Goal: Transaction & Acquisition: Purchase product/service

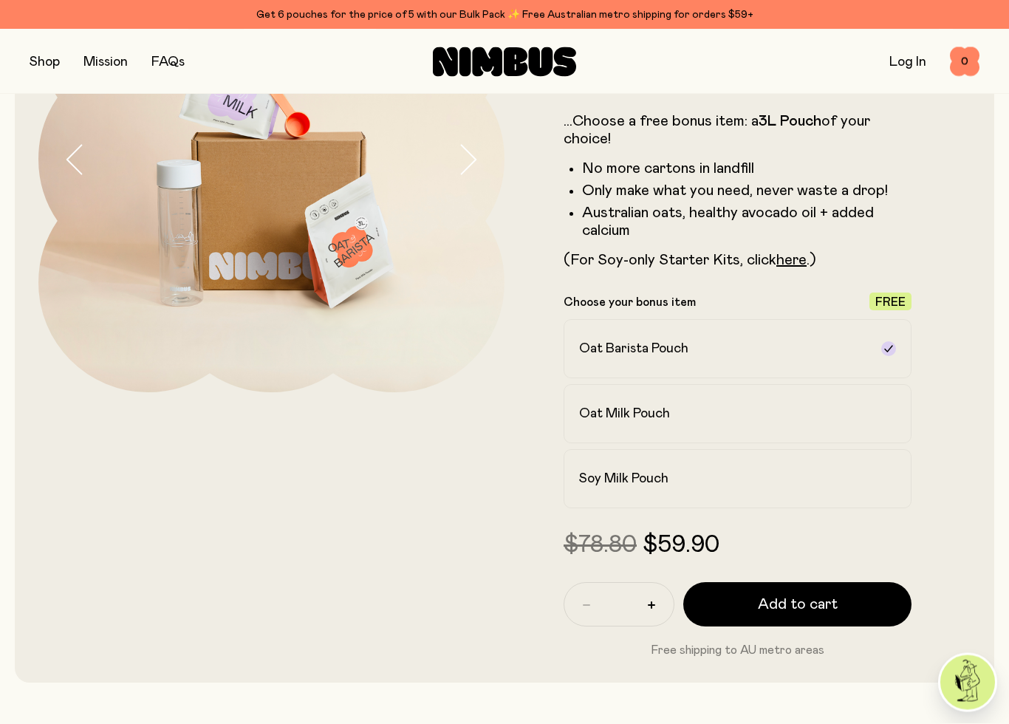
scroll to position [214, 0]
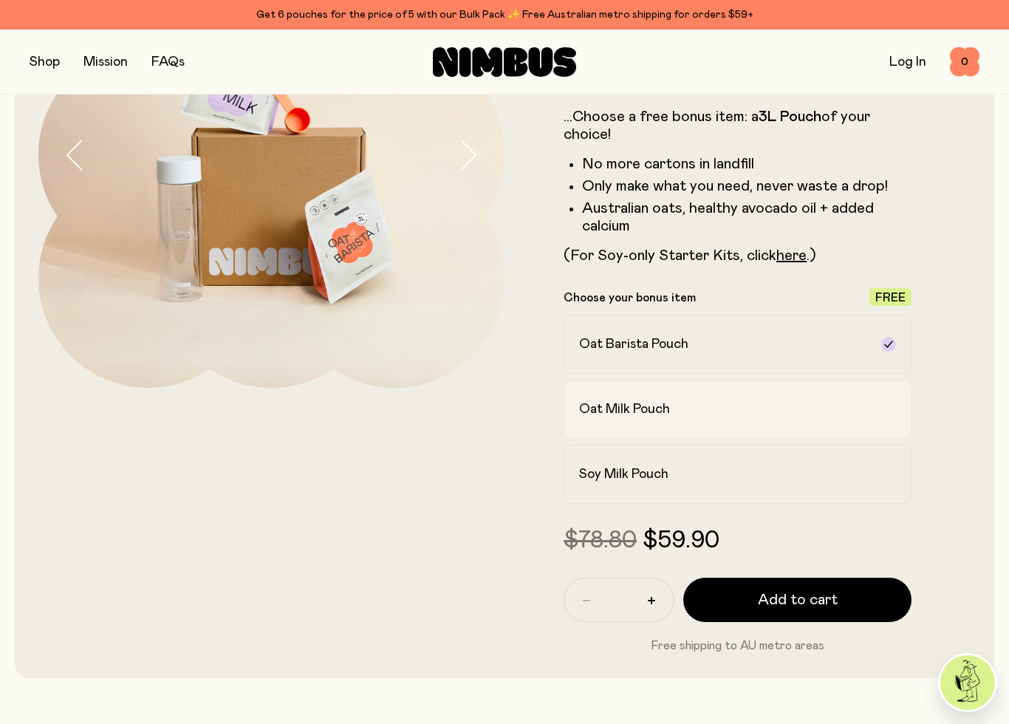
click at [608, 414] on h2 "Oat Milk Pouch" at bounding box center [624, 410] width 91 height 18
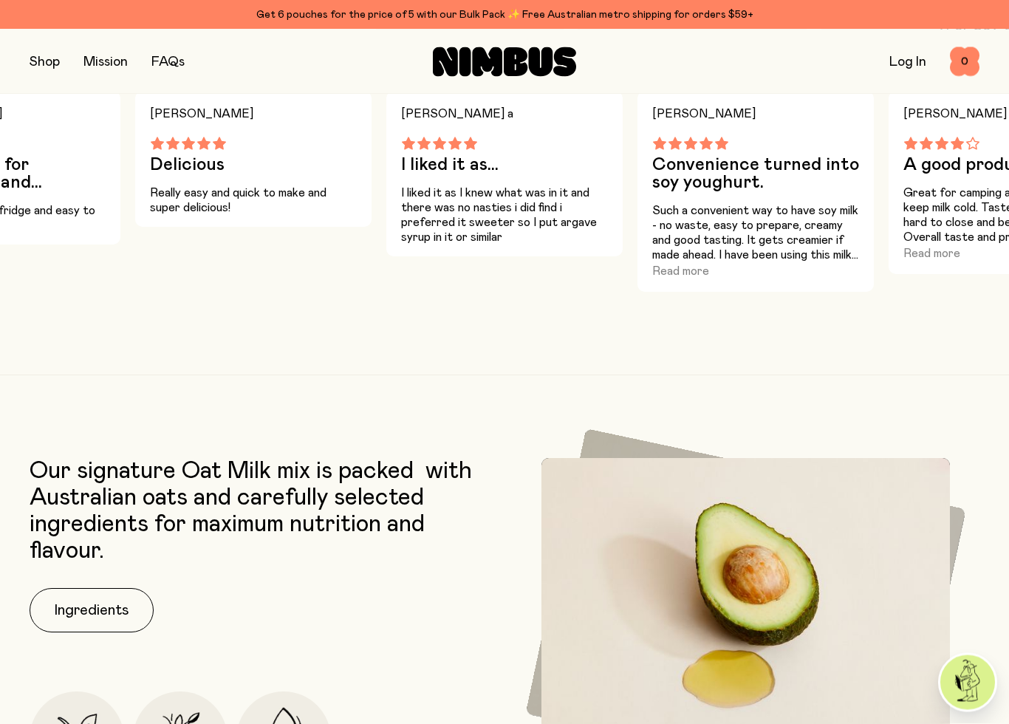
scroll to position [1703, 0]
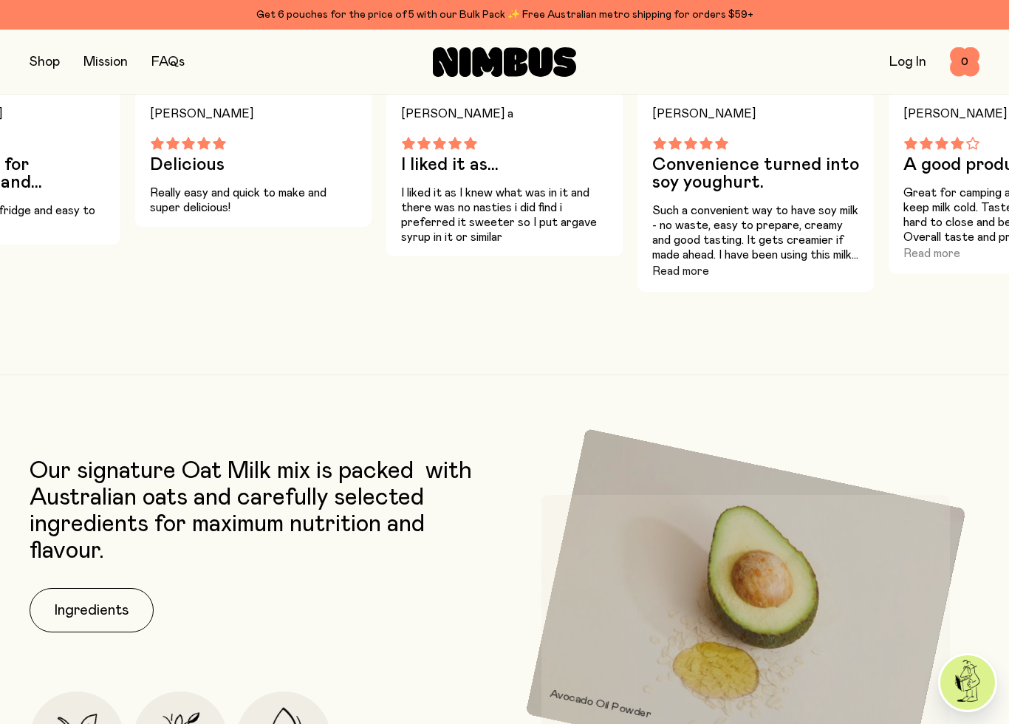
click at [691, 270] on button "Read more" at bounding box center [681, 271] width 57 height 18
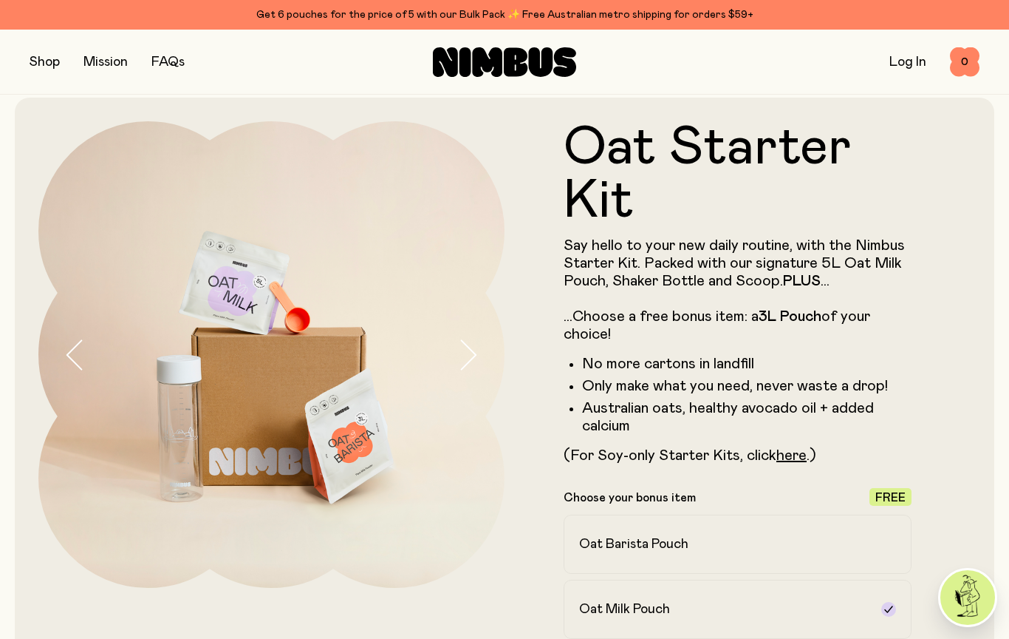
scroll to position [0, 0]
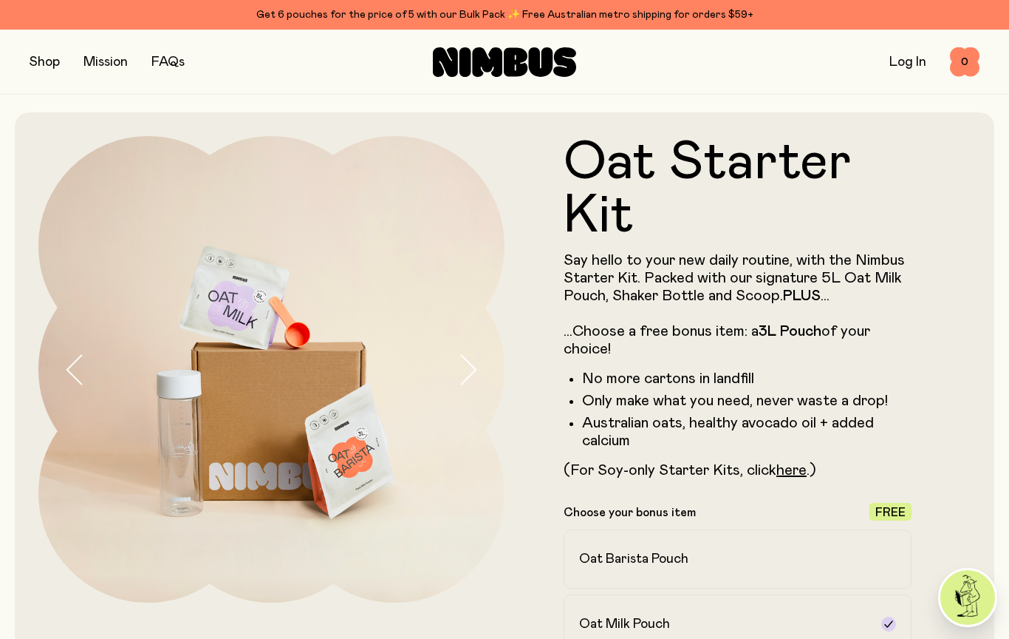
click at [45, 58] on button "button" at bounding box center [45, 62] width 30 height 21
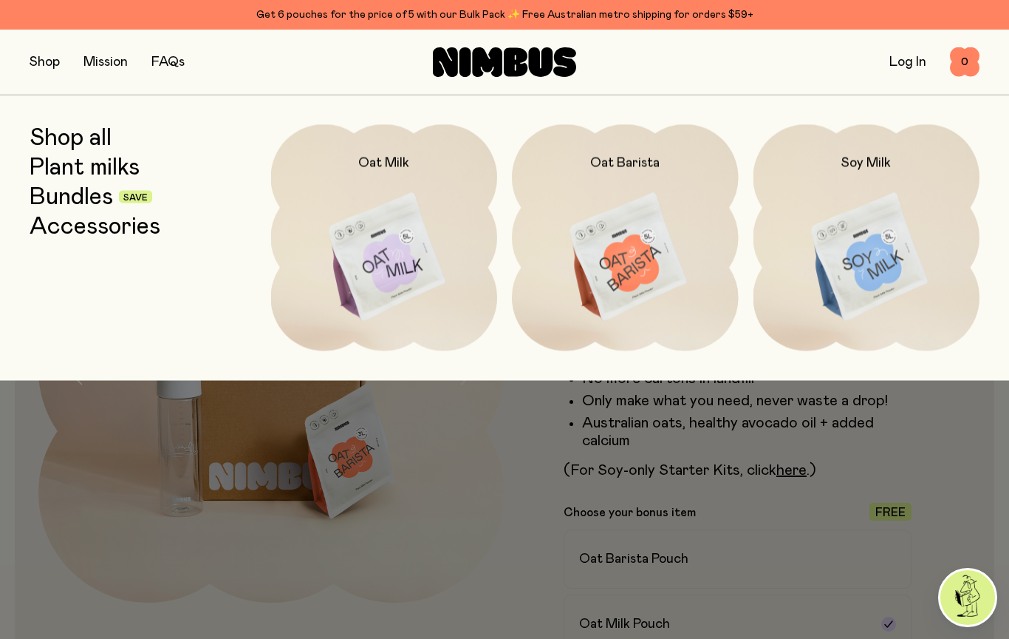
click at [879, 275] on img at bounding box center [867, 257] width 227 height 266
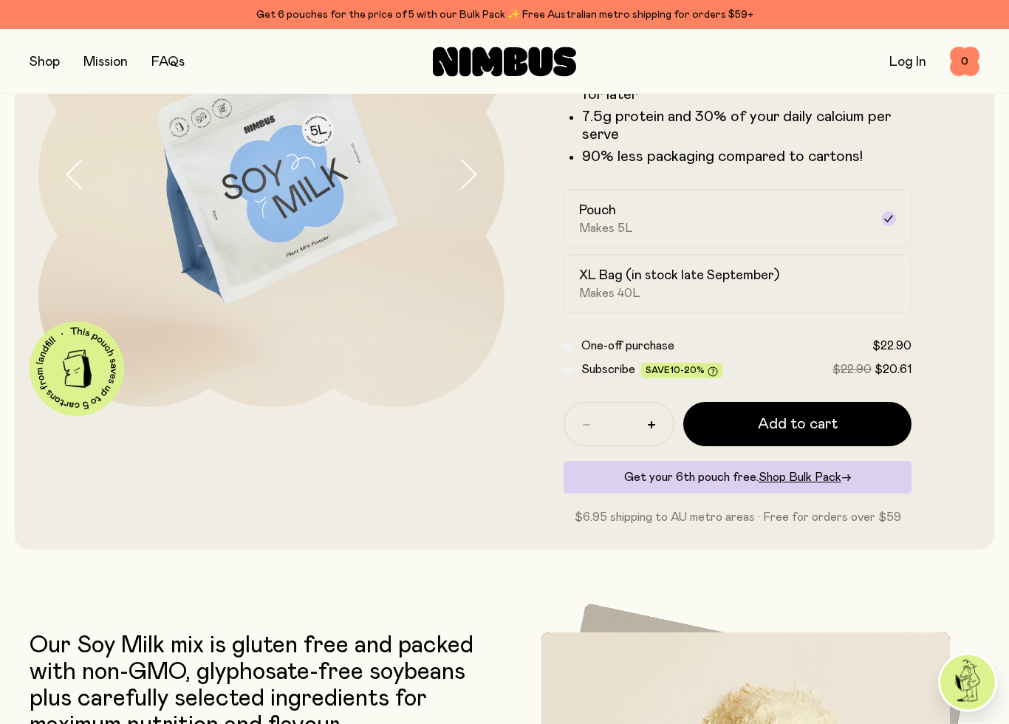
scroll to position [195, 0]
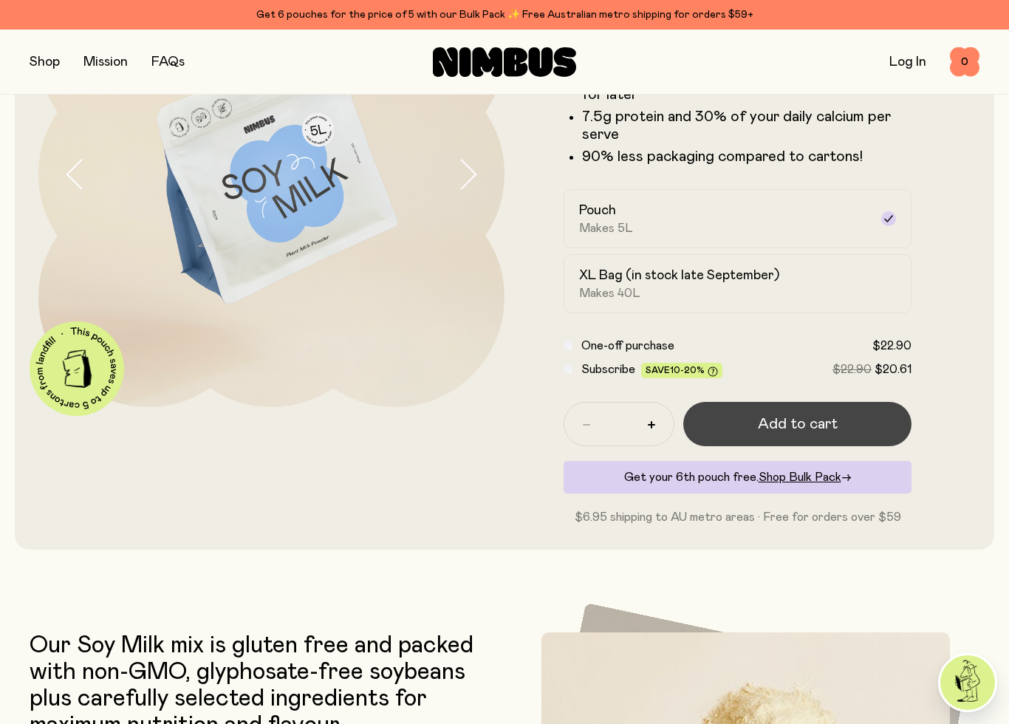
click at [775, 412] on button "Add to cart" at bounding box center [798, 424] width 228 height 44
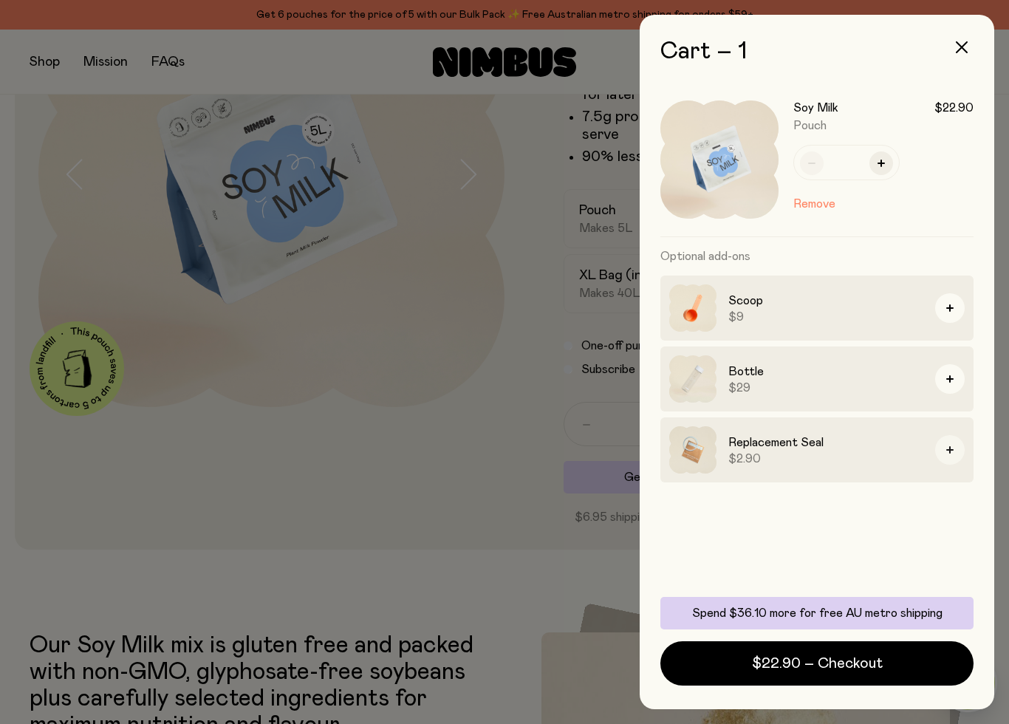
click at [958, 458] on button "button" at bounding box center [951, 450] width 30 height 30
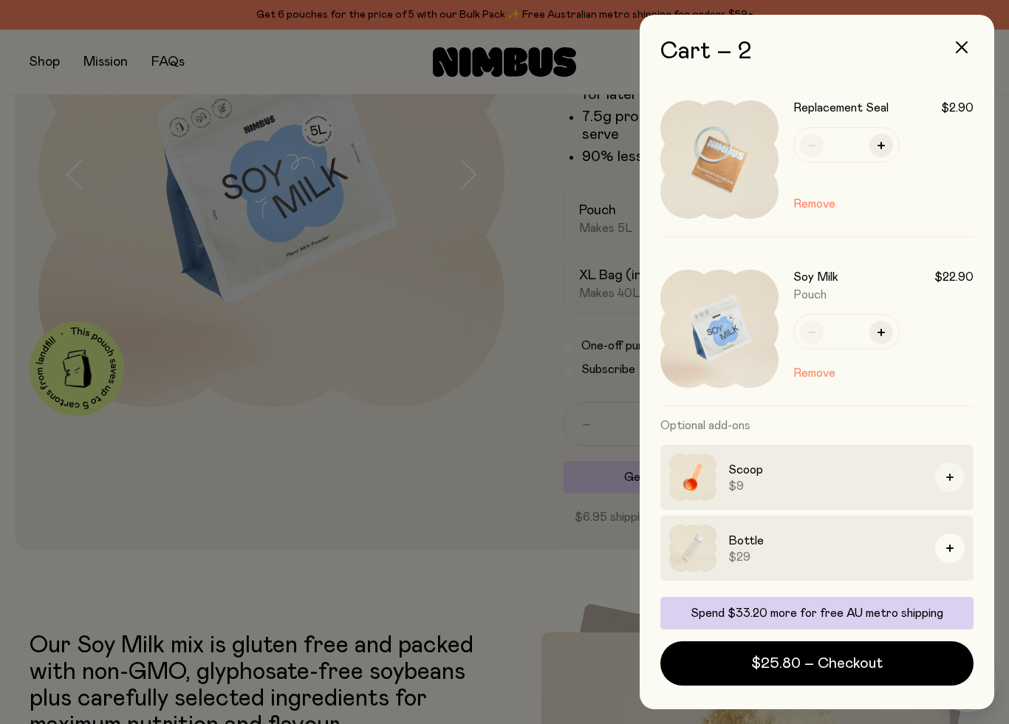
click at [954, 471] on button "button" at bounding box center [951, 478] width 30 height 30
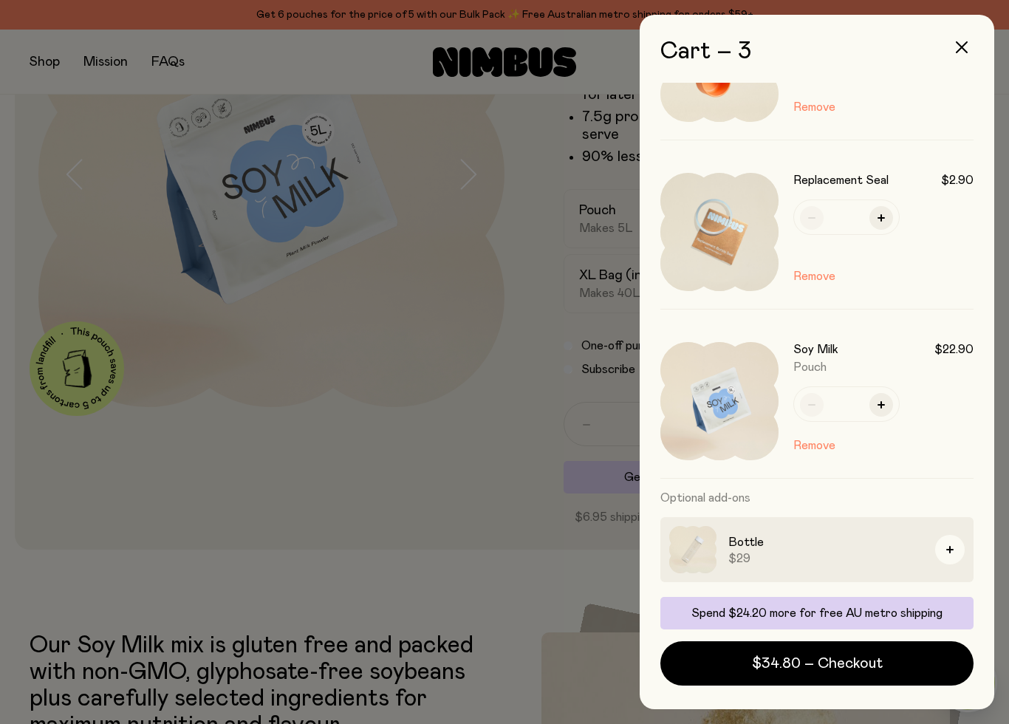
scroll to position [97, 0]
click at [956, 556] on button "button" at bounding box center [951, 550] width 30 height 30
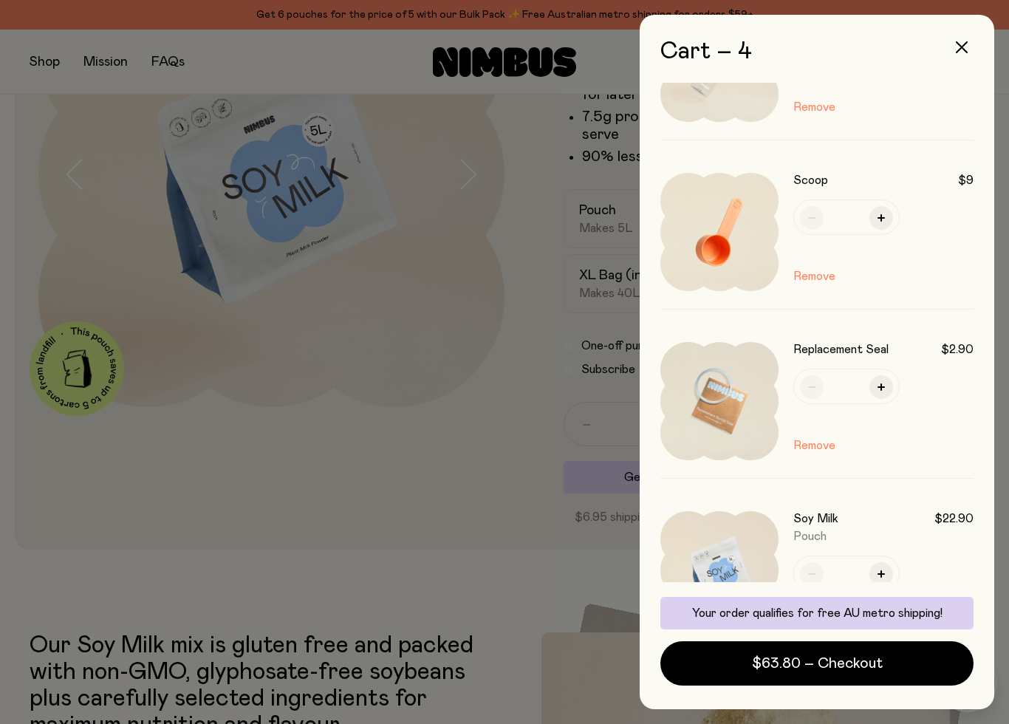
click at [211, 498] on div at bounding box center [504, 362] width 1009 height 724
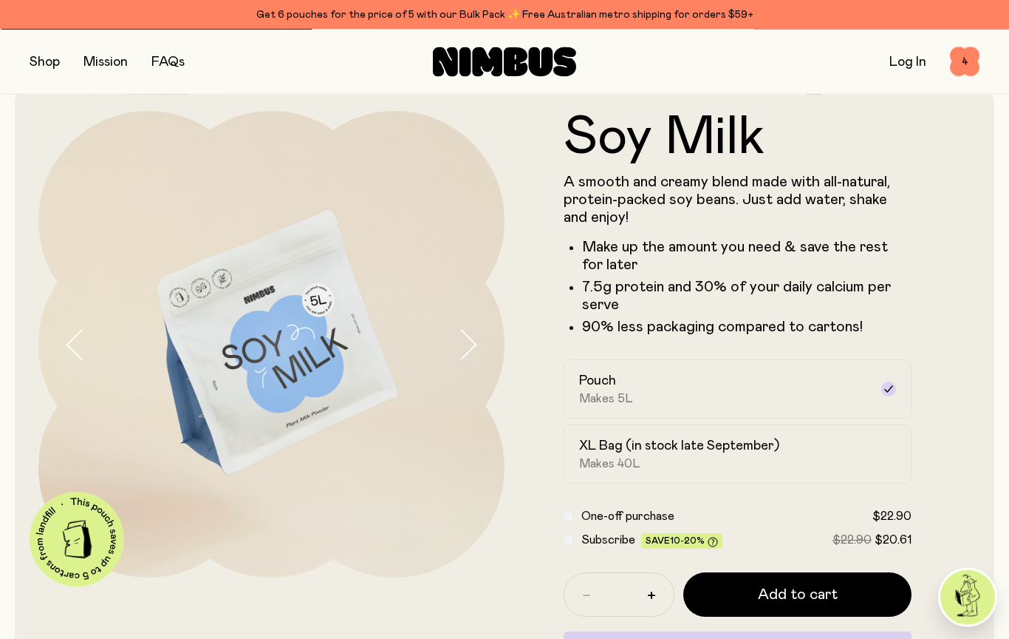
scroll to position [0, 0]
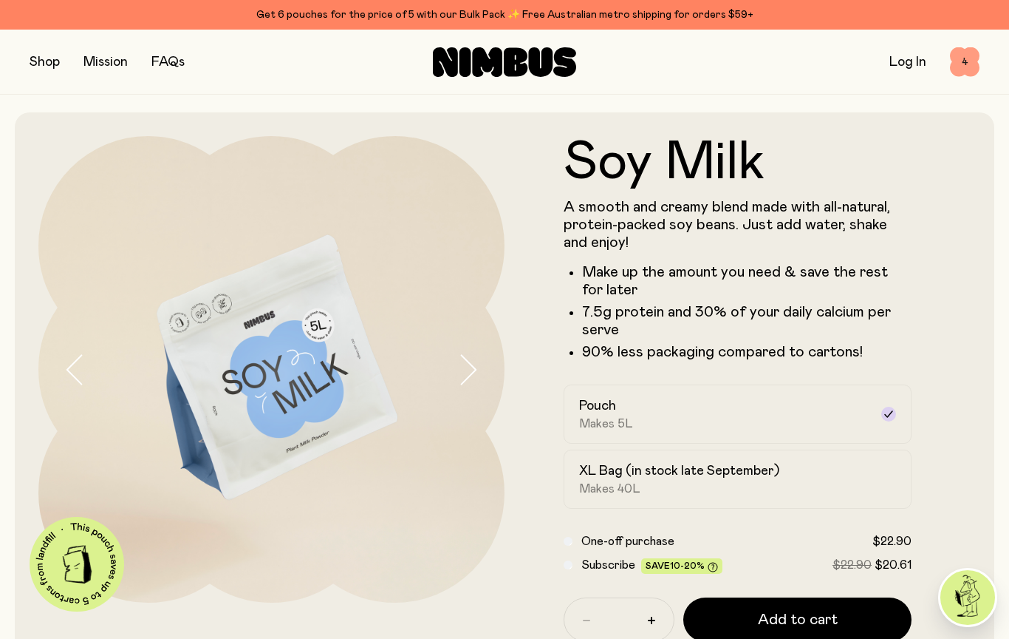
click at [973, 65] on span "4" at bounding box center [965, 62] width 30 height 30
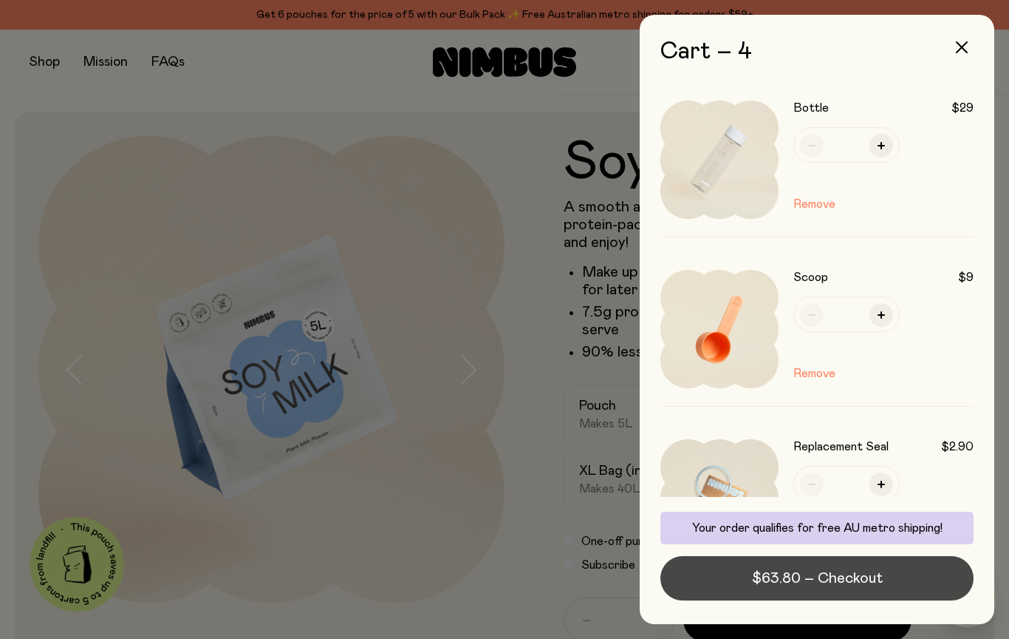
click at [817, 582] on span "$63.80 – Checkout" at bounding box center [817, 578] width 131 height 21
